Goal: Navigation & Orientation: Find specific page/section

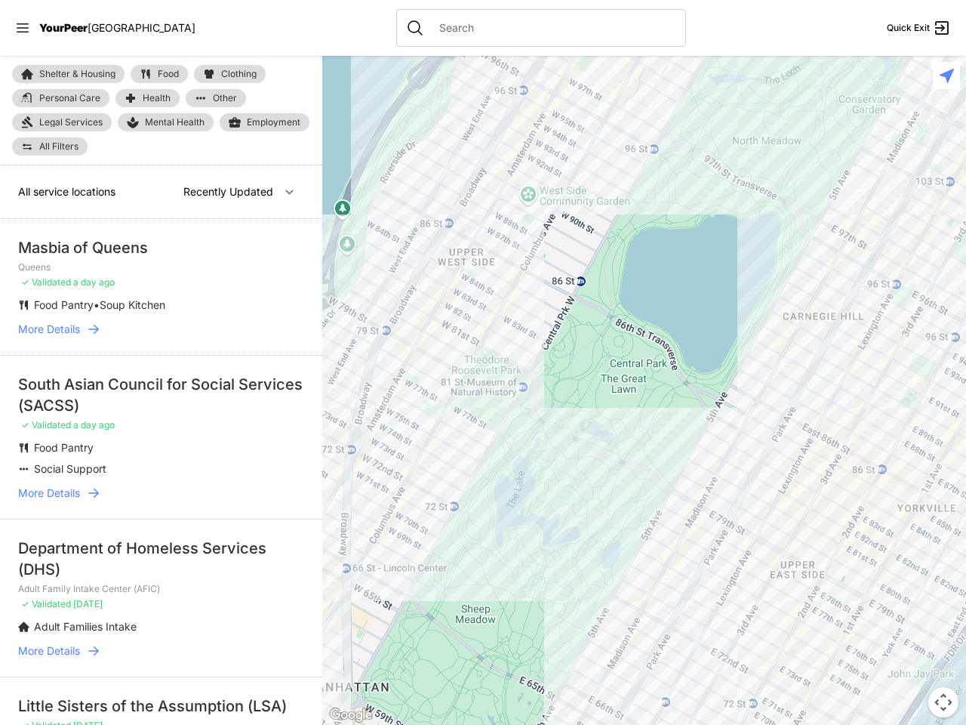
click at [23, 28] on icon at bounding box center [23, 27] width 12 height 9
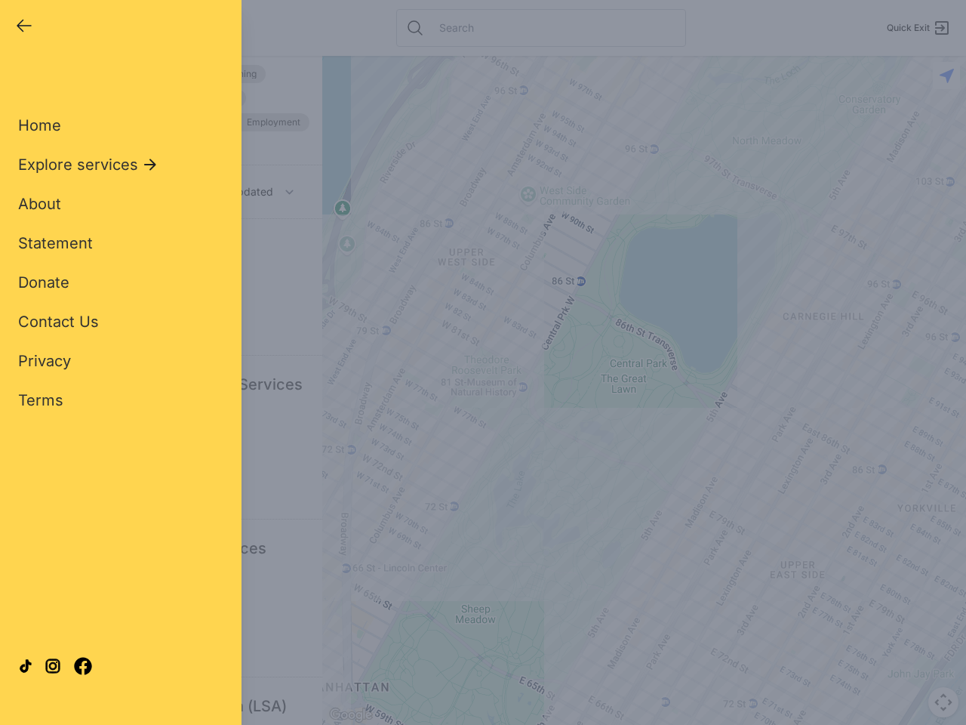
click at [644, 390] on div "Close panel YourPeer [GEOGRAPHIC_DATA] Quick Exit Single Adult Families Soup Ki…" at bounding box center [483, 362] width 966 height 725
click at [944, 702] on div "Close panel YourPeer [GEOGRAPHIC_DATA] Quick Exit Single Adult Families Soup Ki…" at bounding box center [483, 362] width 966 height 725
click at [947, 76] on div "Close panel YourPeer [GEOGRAPHIC_DATA] Quick Exit Single Adult Families Soup Ki…" at bounding box center [483, 362] width 966 height 725
